Goal: Find specific page/section: Find specific page/section

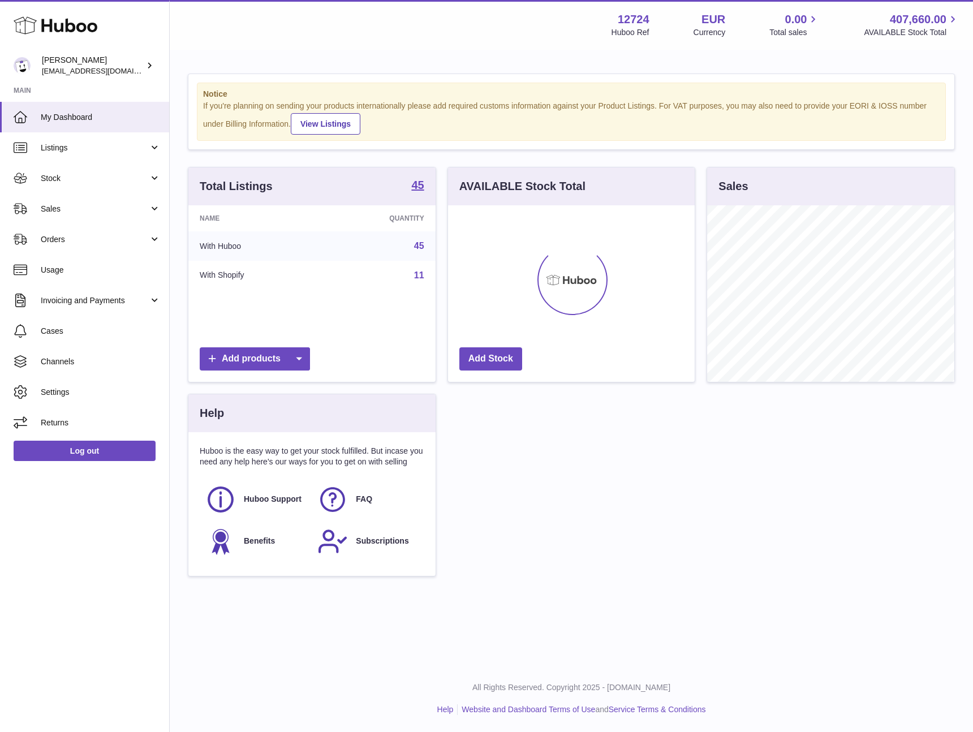
scroll to position [176, 247]
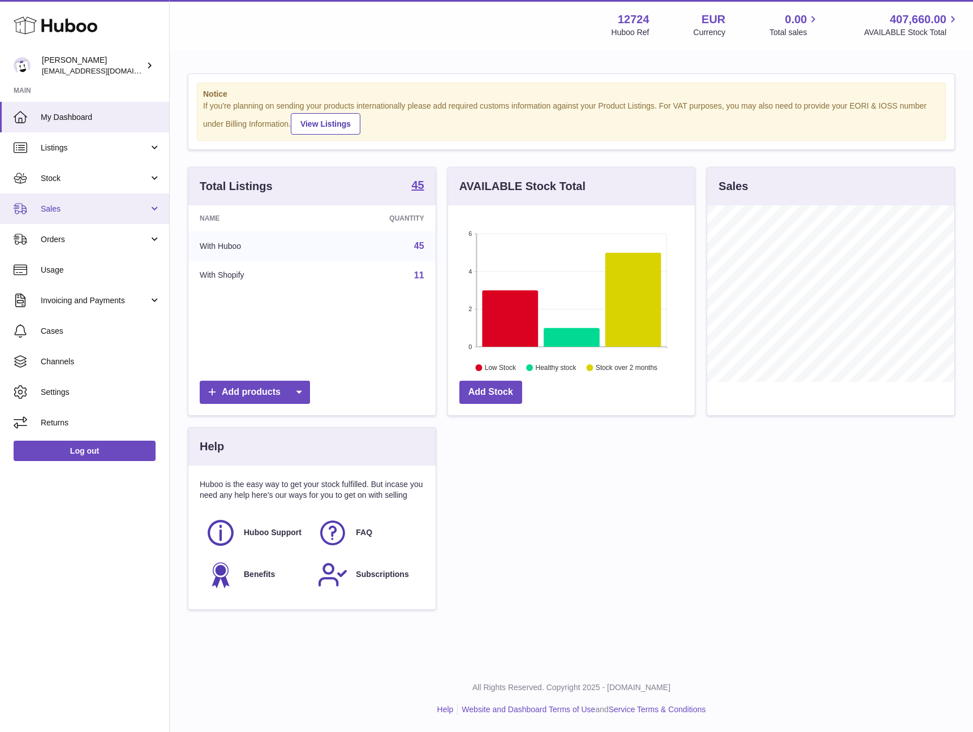
click at [100, 204] on span "Sales" at bounding box center [95, 209] width 108 height 11
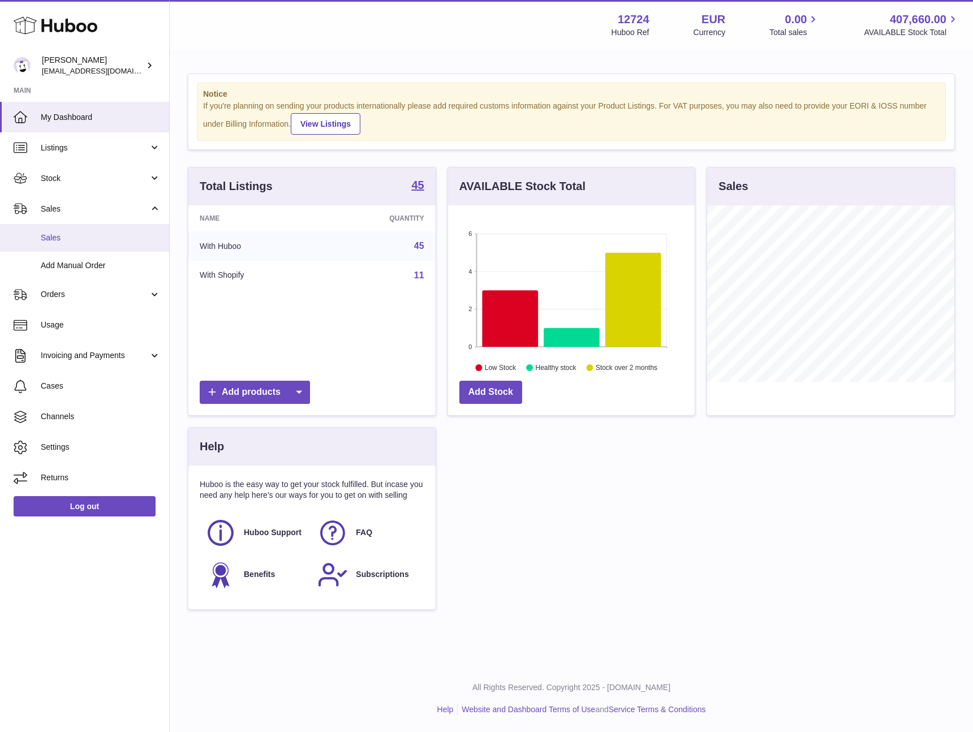
click at [81, 227] on link "Sales" at bounding box center [84, 238] width 169 height 28
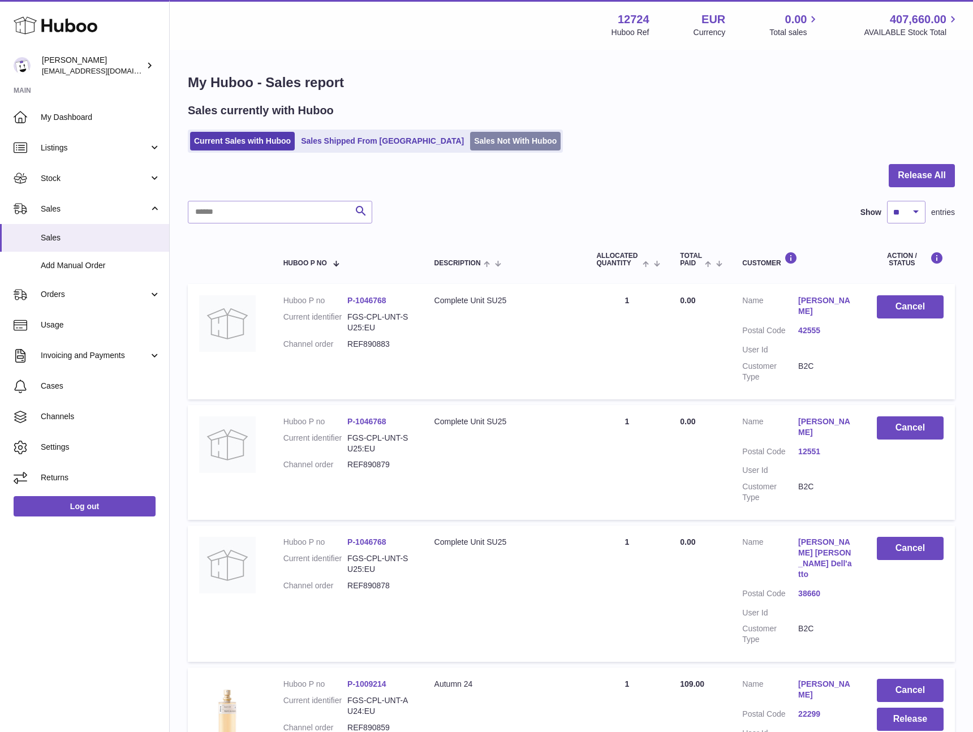
click at [470, 144] on link "Sales Not With Huboo" at bounding box center [515, 141] width 90 height 19
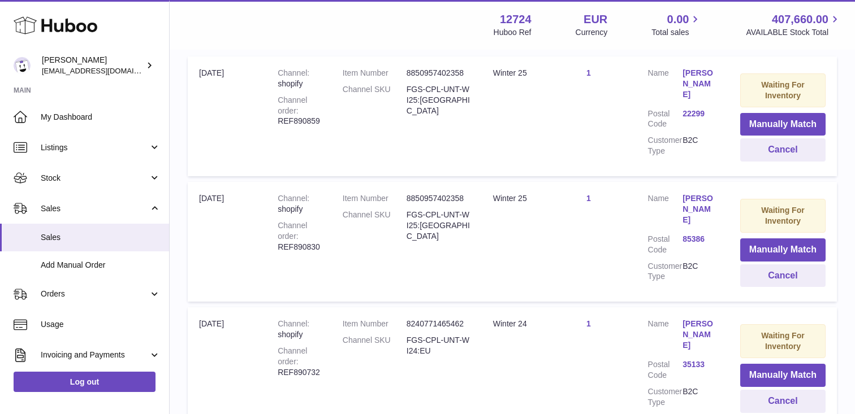
scroll to position [347, 0]
